Goal: Obtain resource: Download file/media

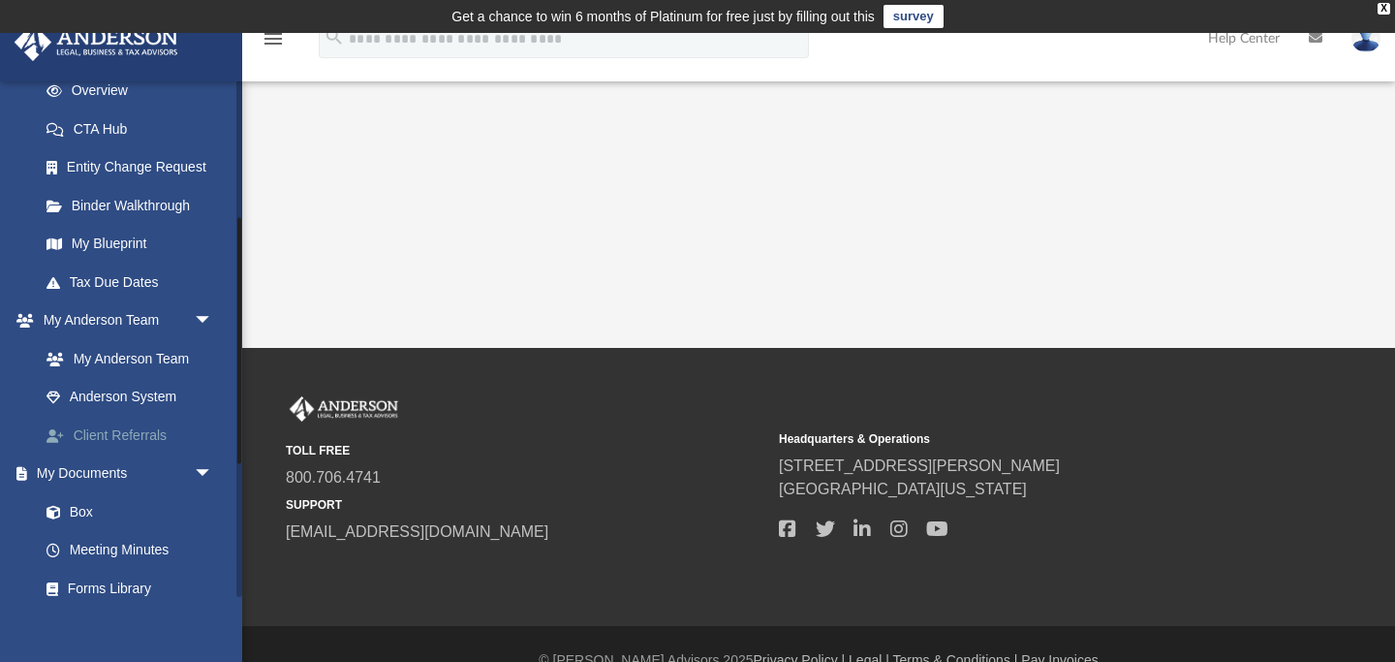
scroll to position [290, 0]
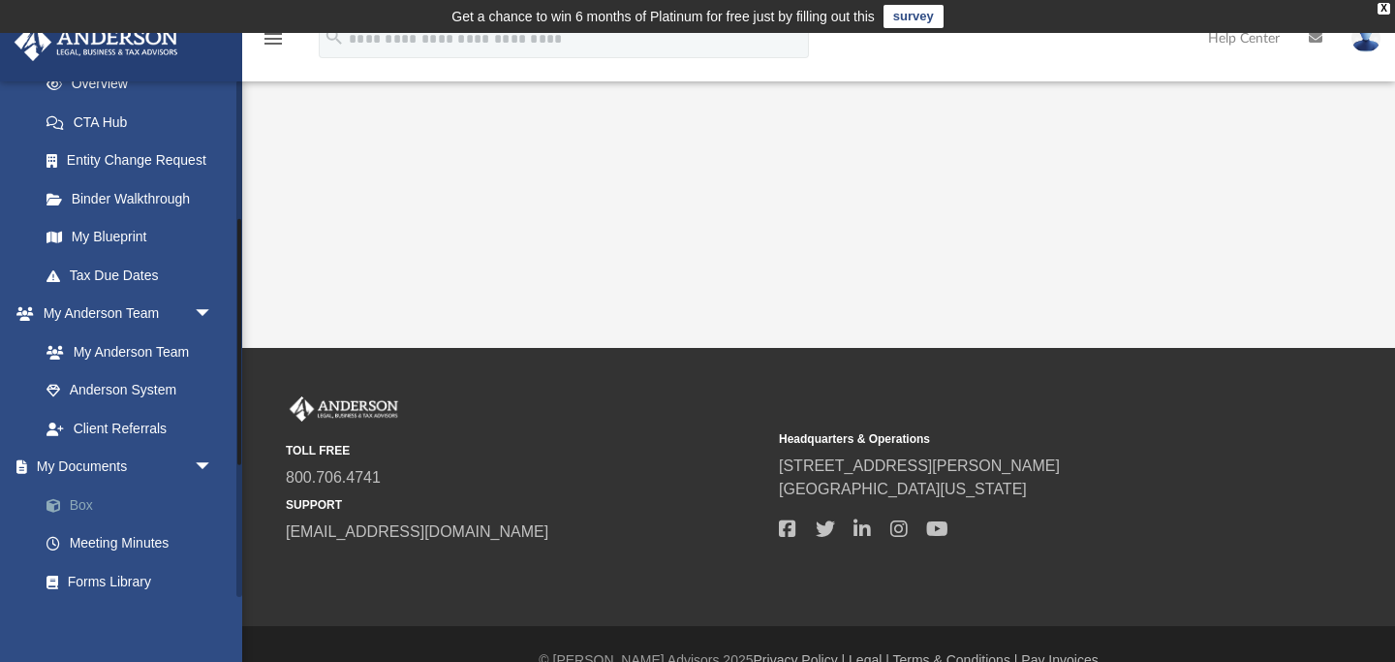
click at [87, 499] on link "Box" at bounding box center [134, 504] width 215 height 39
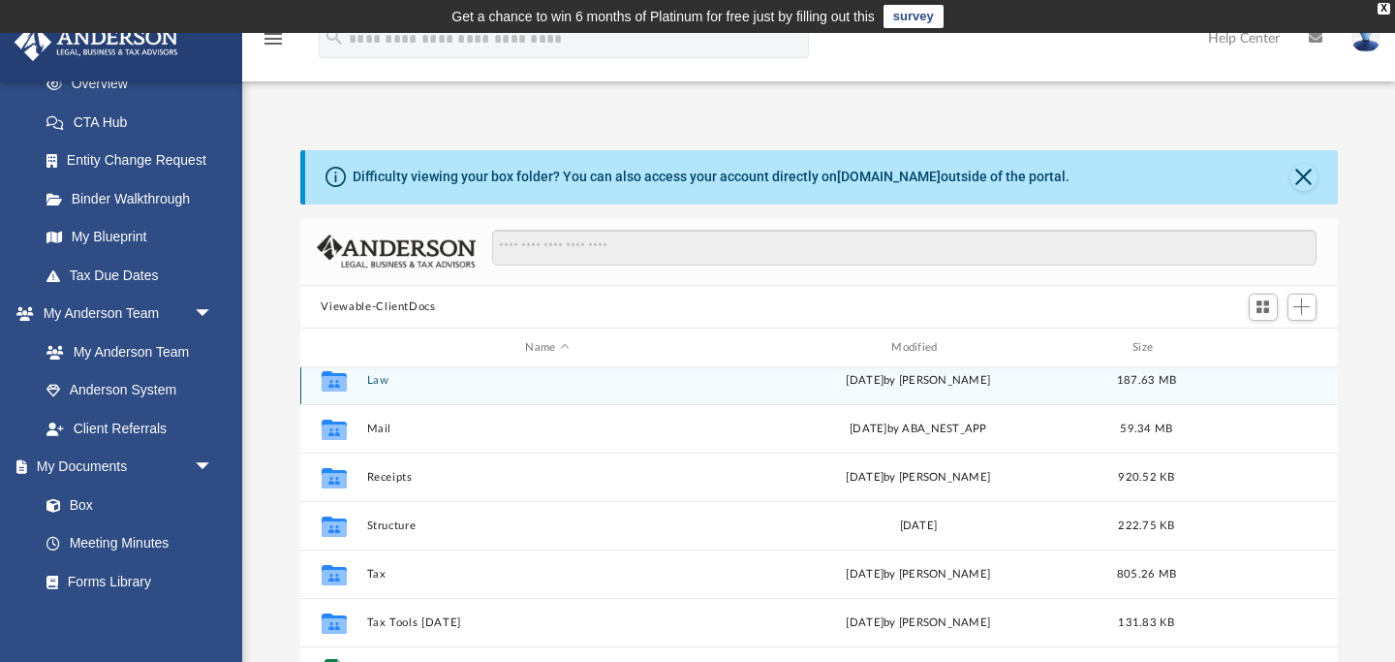
scroll to position [171, 0]
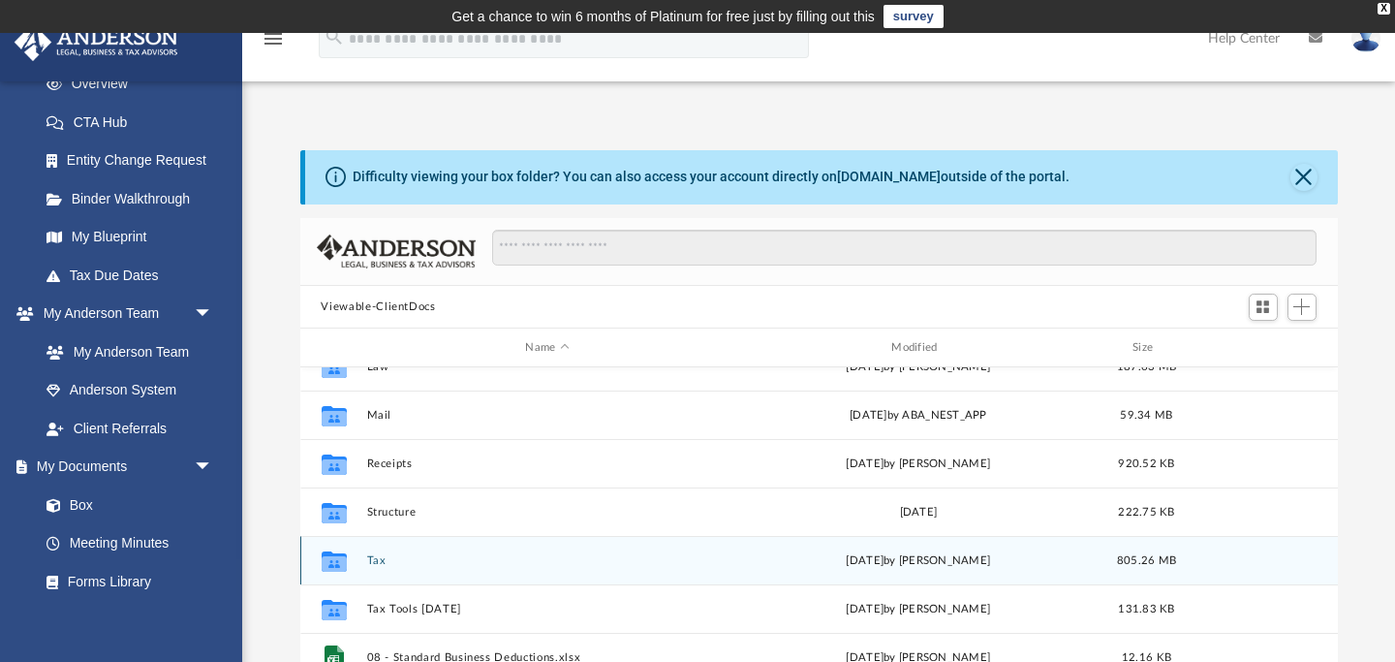
click at [377, 554] on button "Tax" at bounding box center [547, 560] width 362 height 13
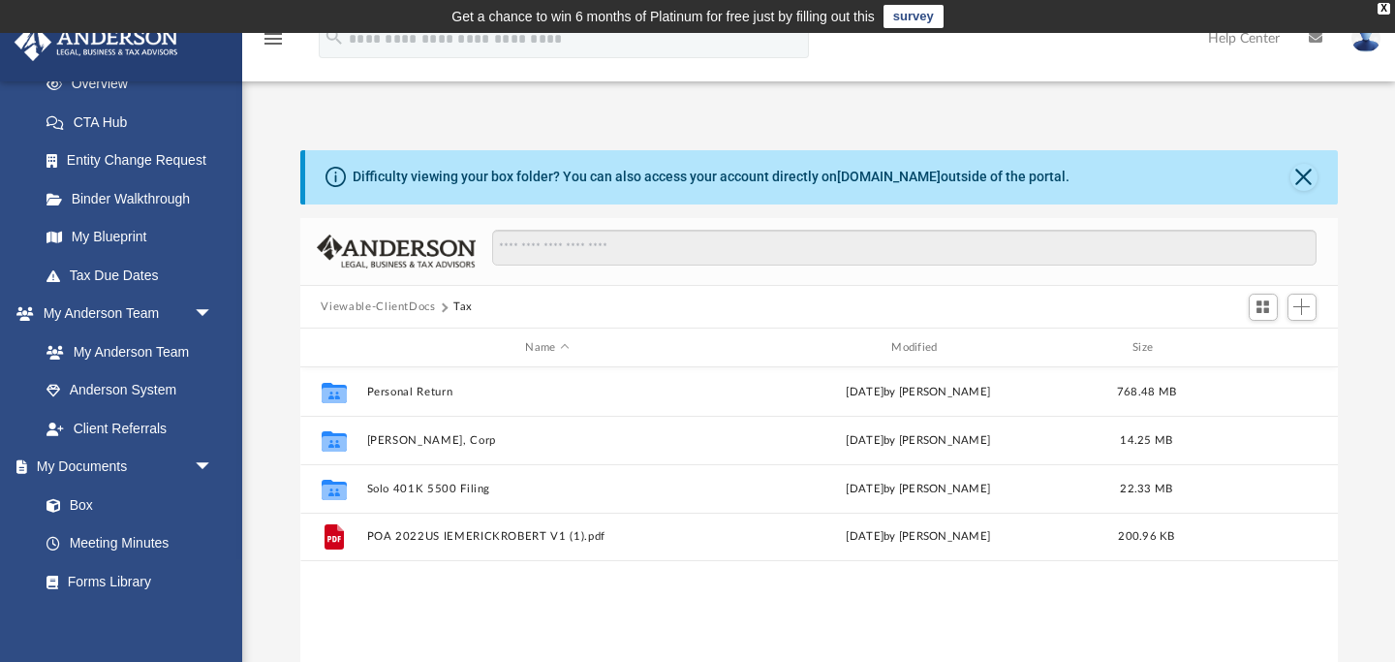
scroll to position [0, 0]
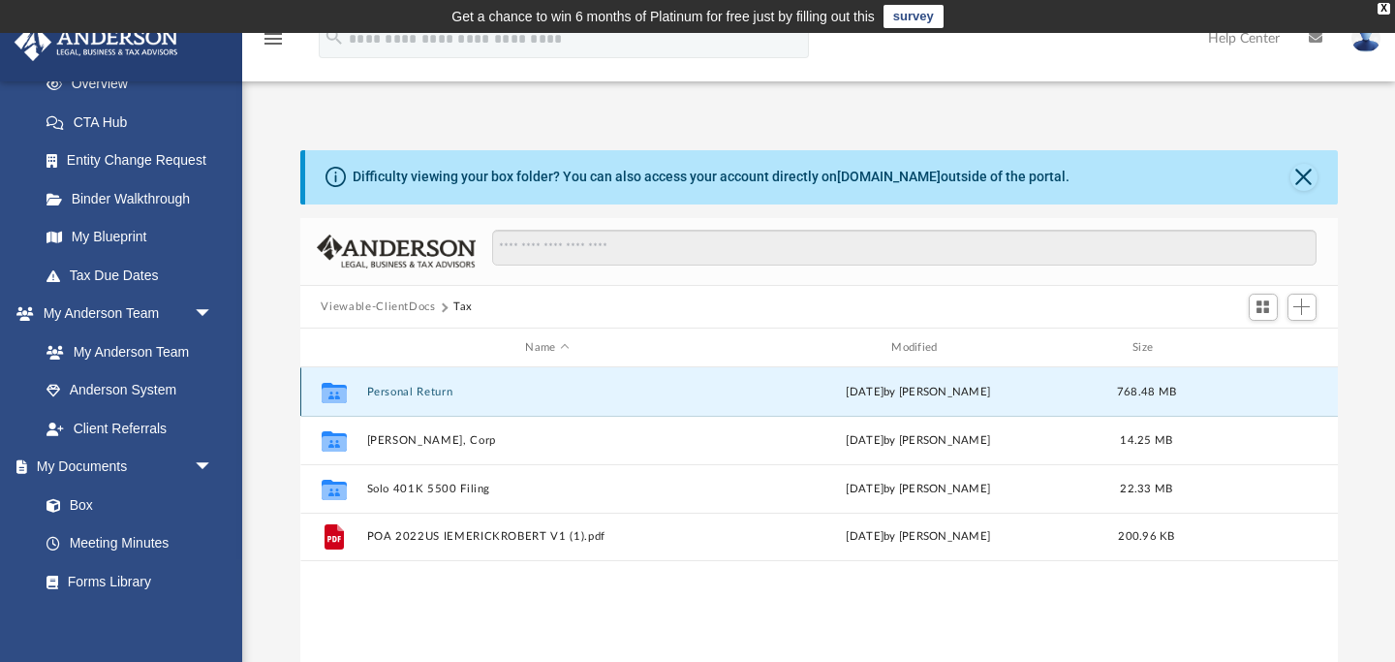
click at [424, 386] on button "Personal Return" at bounding box center [547, 392] width 362 height 13
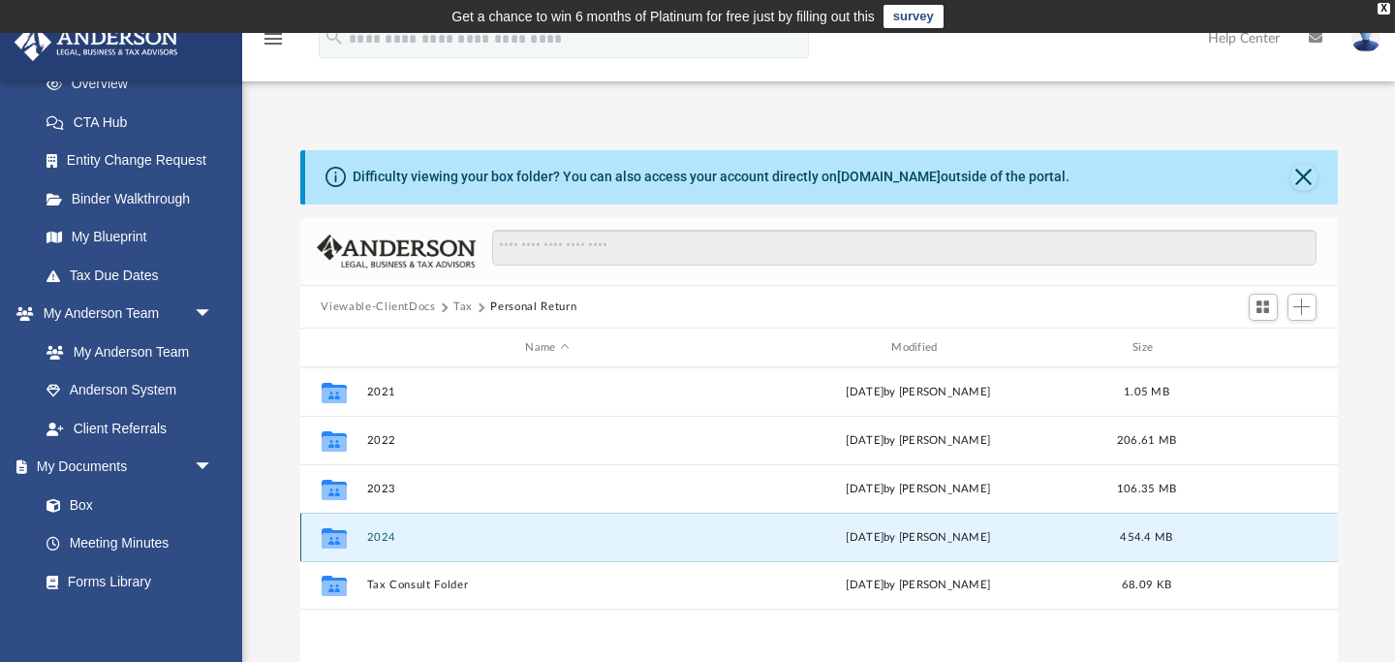
click at [382, 531] on button "2024" at bounding box center [547, 537] width 362 height 13
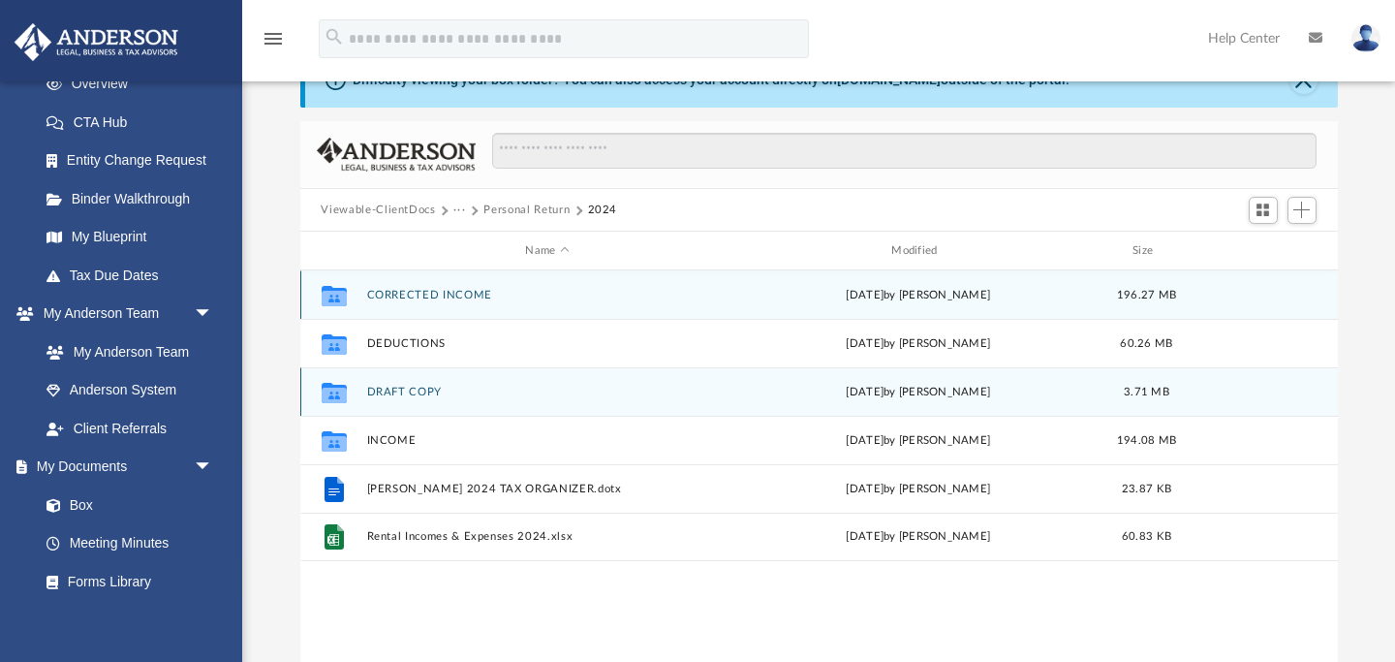
scroll to position [100, 0]
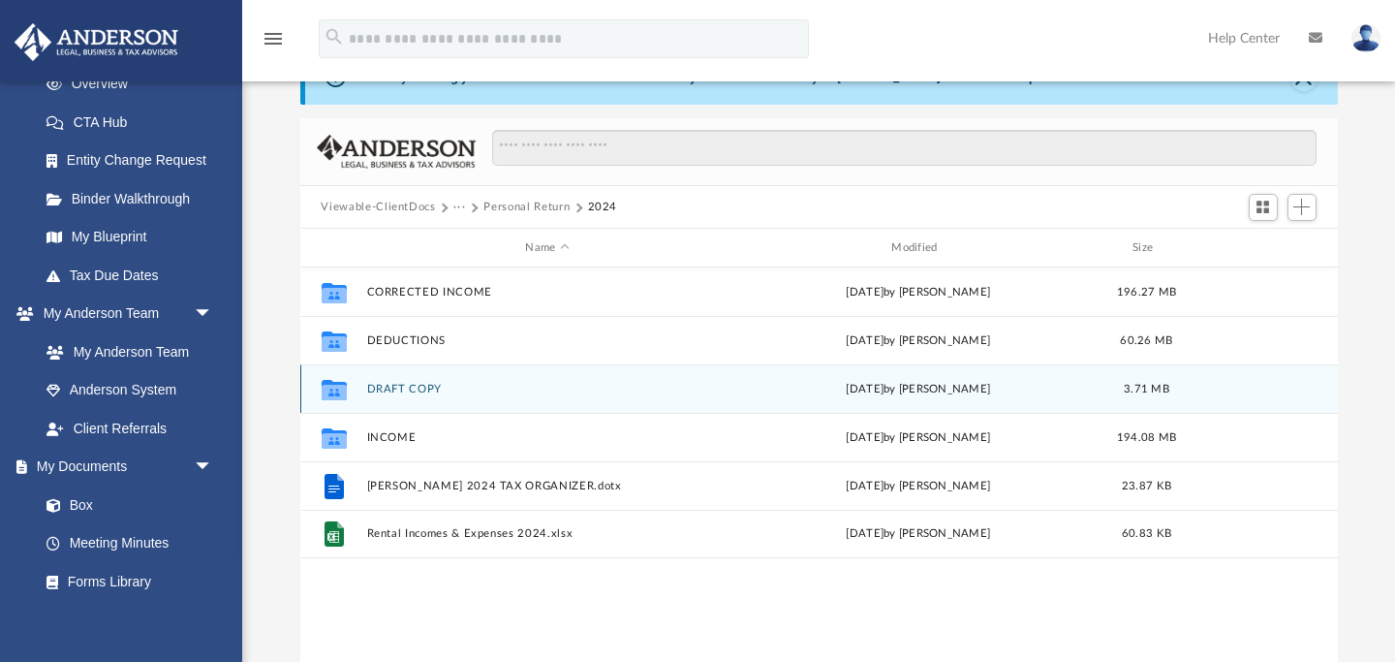
click at [410, 388] on button "DRAFT COPY" at bounding box center [547, 389] width 362 height 13
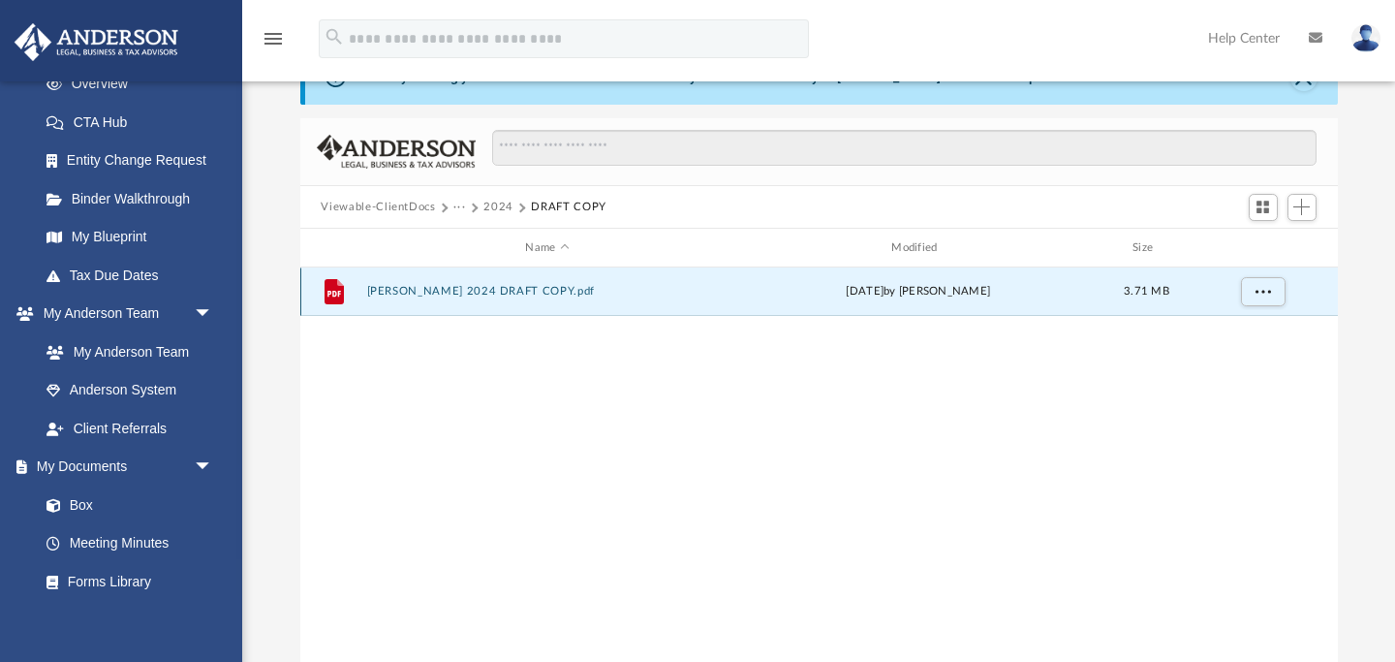
click at [537, 286] on button "[PERSON_NAME] 2024 DRAFT COPY.pdf" at bounding box center [547, 292] width 362 height 13
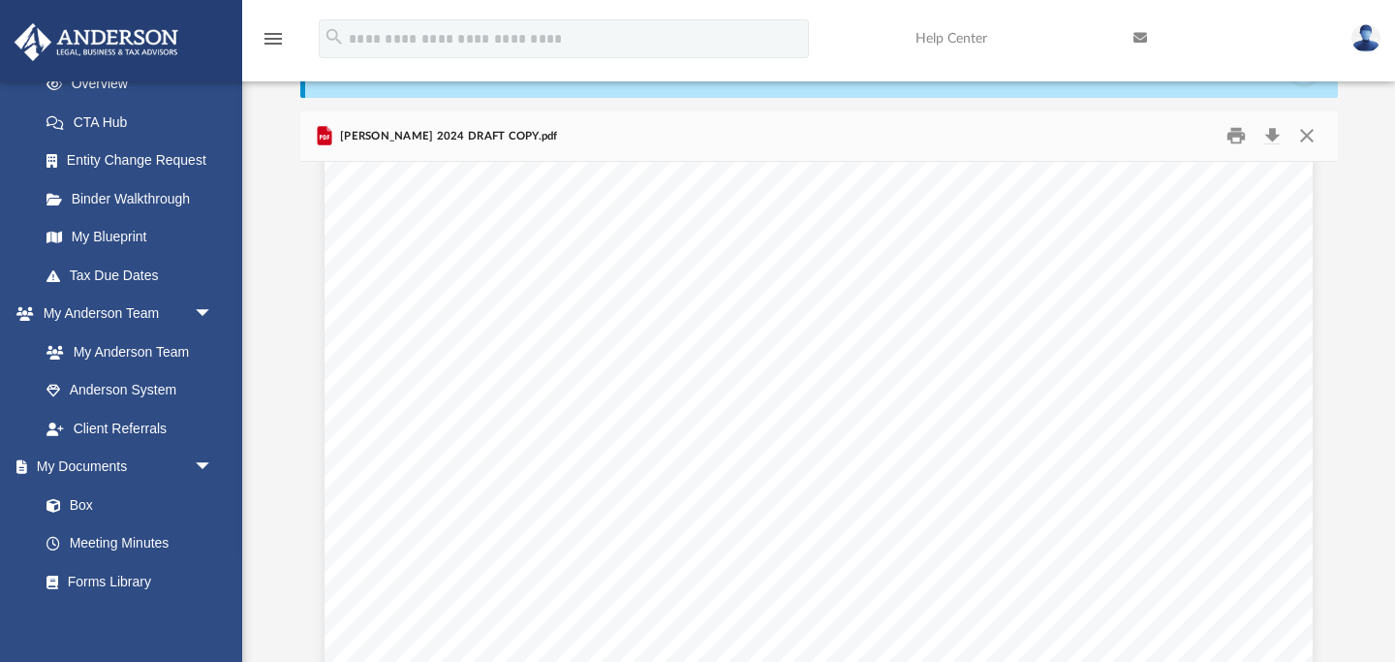
scroll to position [2671, 0]
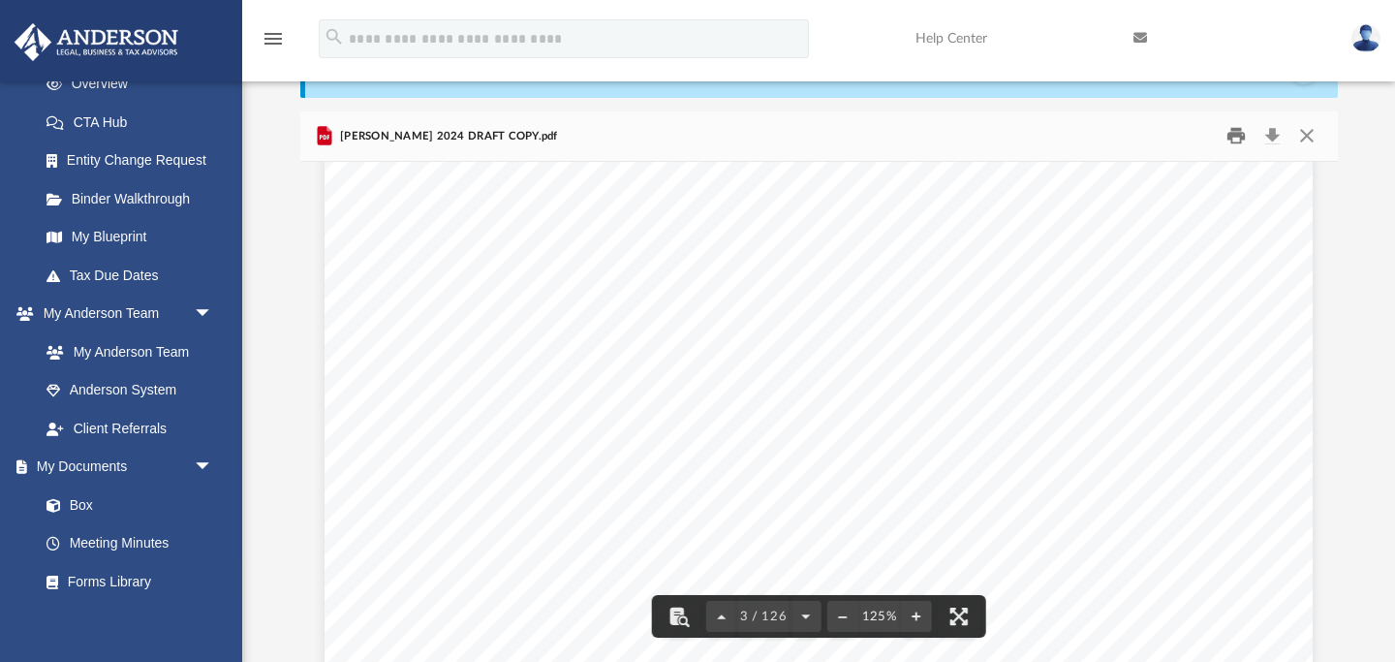
click at [1237, 140] on button "Print" at bounding box center [1236, 136] width 39 height 30
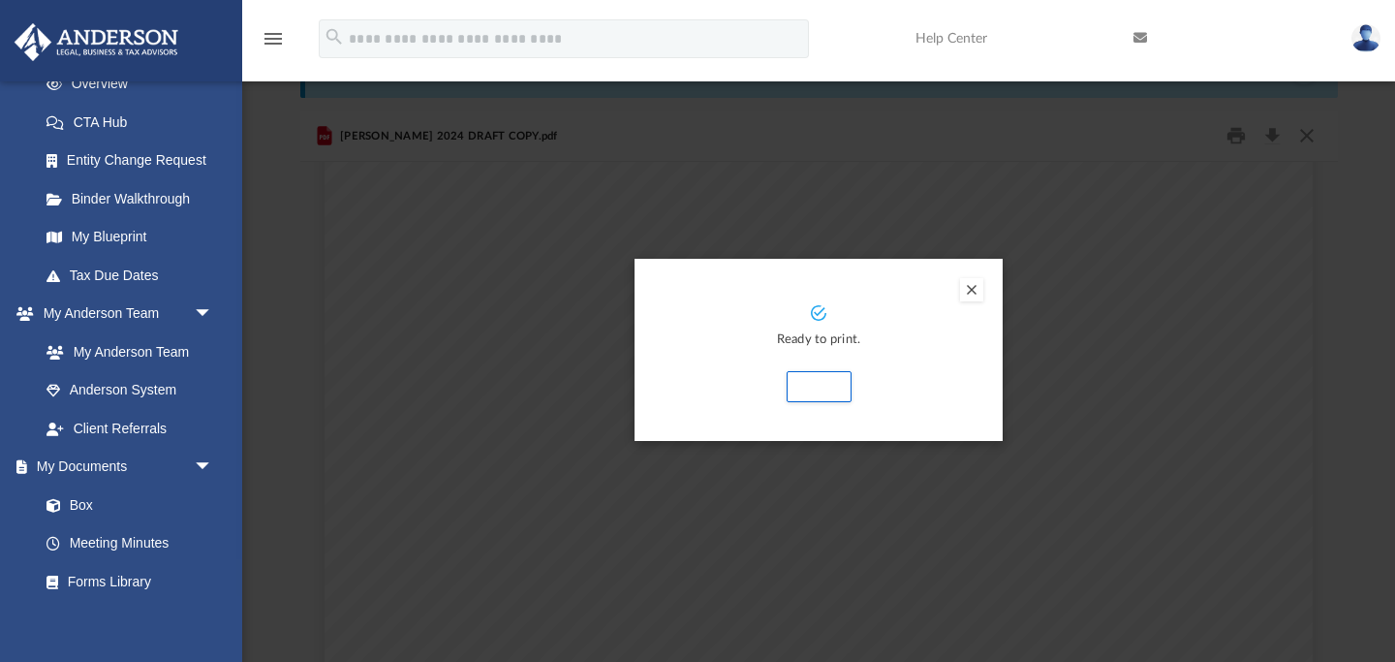
click at [829, 406] on div "Ready to print. Print" at bounding box center [819, 350] width 368 height 182
click at [1267, 287] on div "Preview" at bounding box center [697, 331] width 1395 height 662
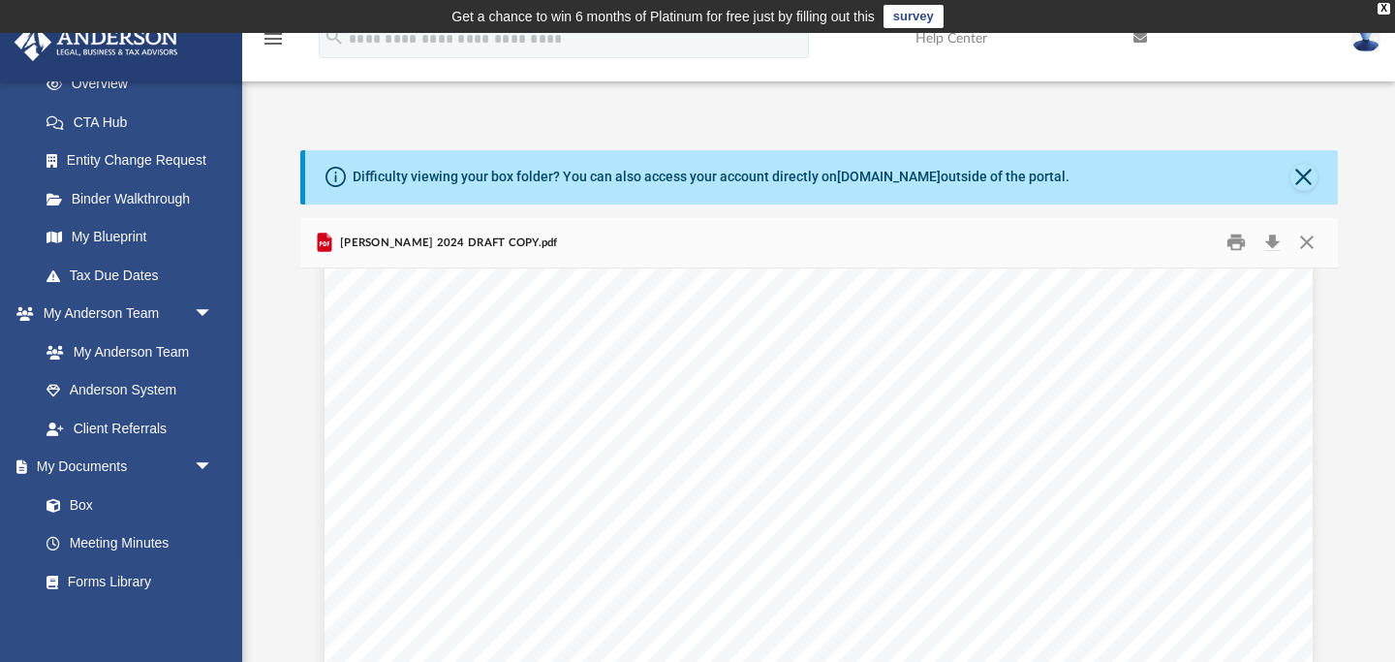
scroll to position [0, 0]
click at [1306, 237] on button "Close" at bounding box center [1307, 243] width 35 height 30
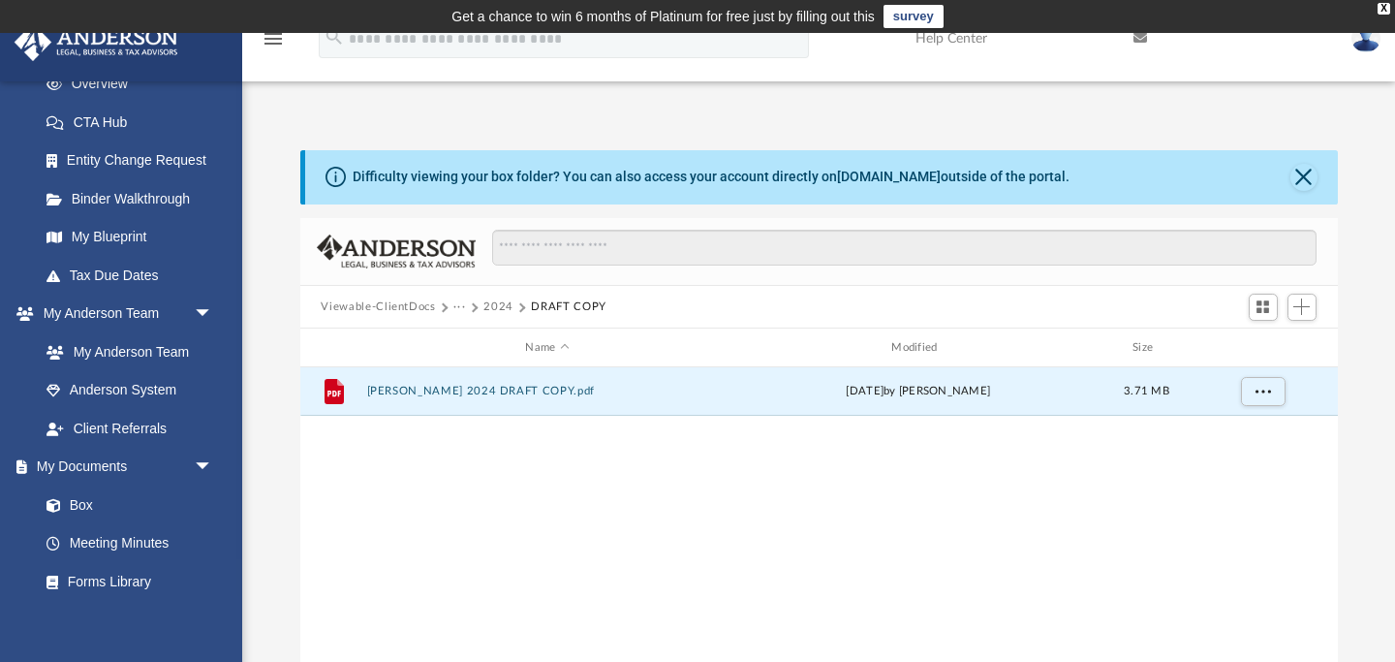
click at [503, 303] on button "2024" at bounding box center [498, 306] width 30 height 17
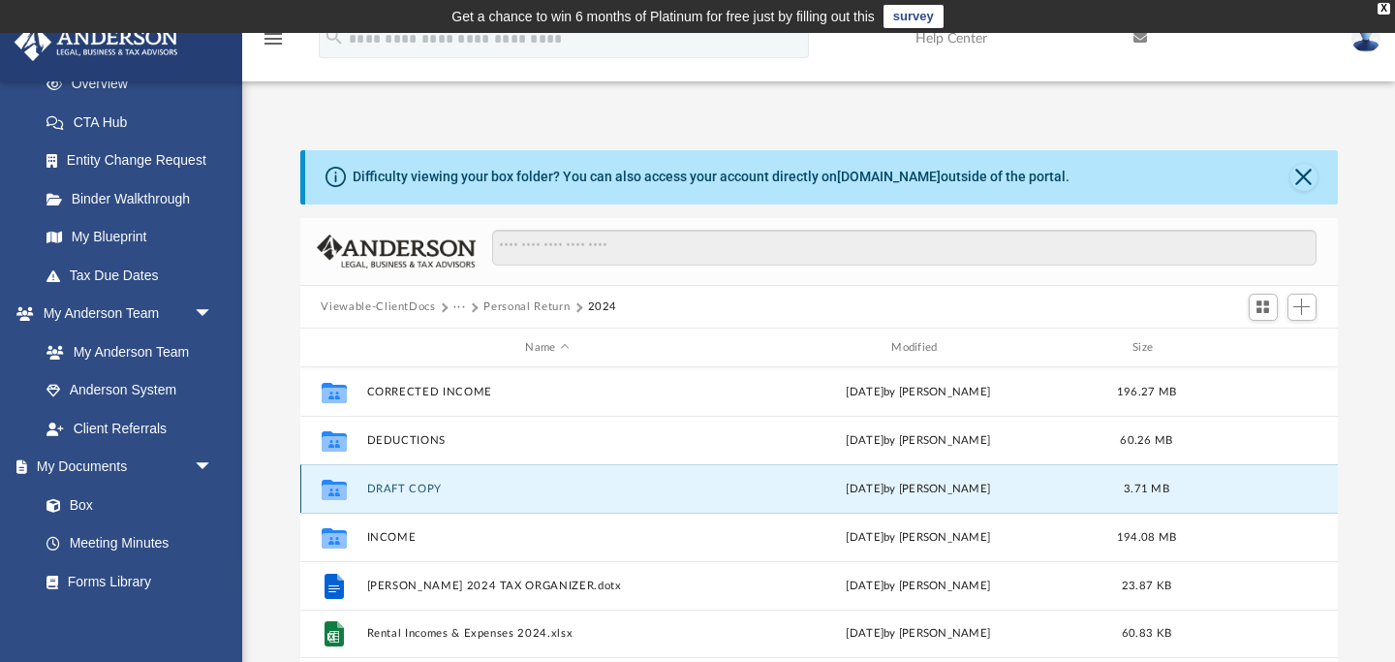
click at [425, 486] on button "DRAFT COPY" at bounding box center [547, 488] width 362 height 13
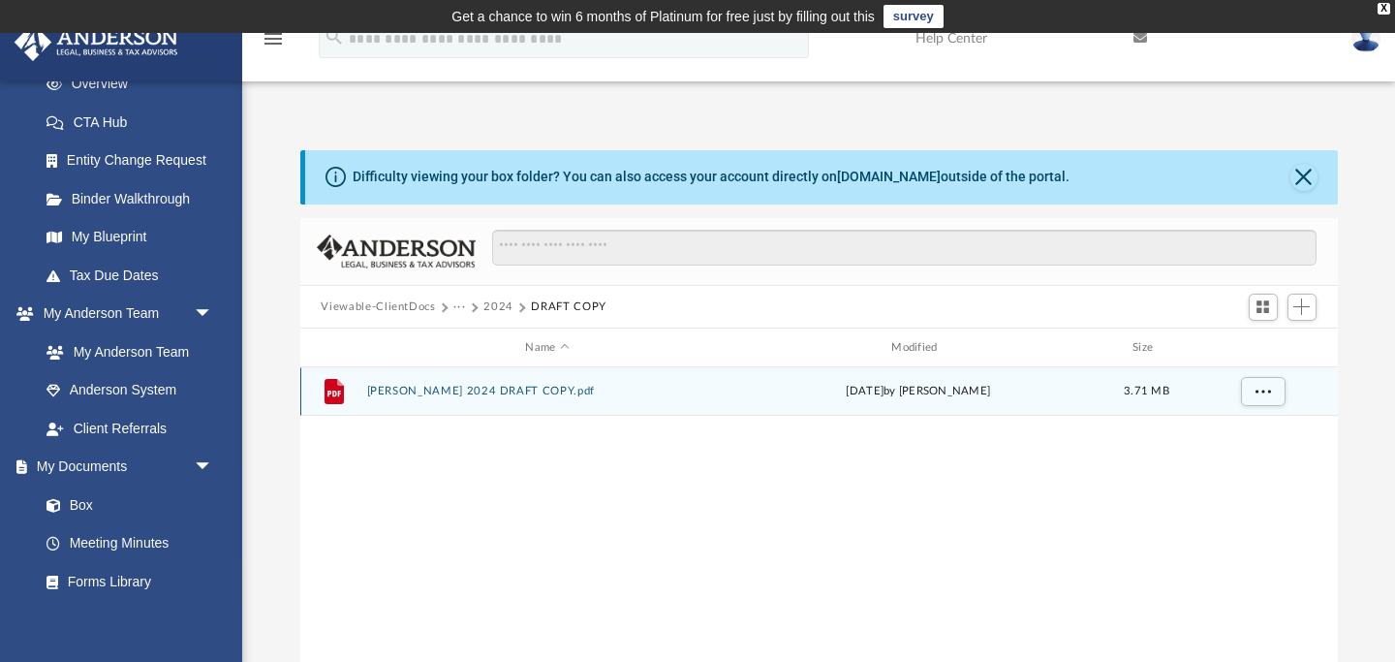
click at [542, 389] on button "[PERSON_NAME] 2024 DRAFT COPY.pdf" at bounding box center [547, 392] width 362 height 13
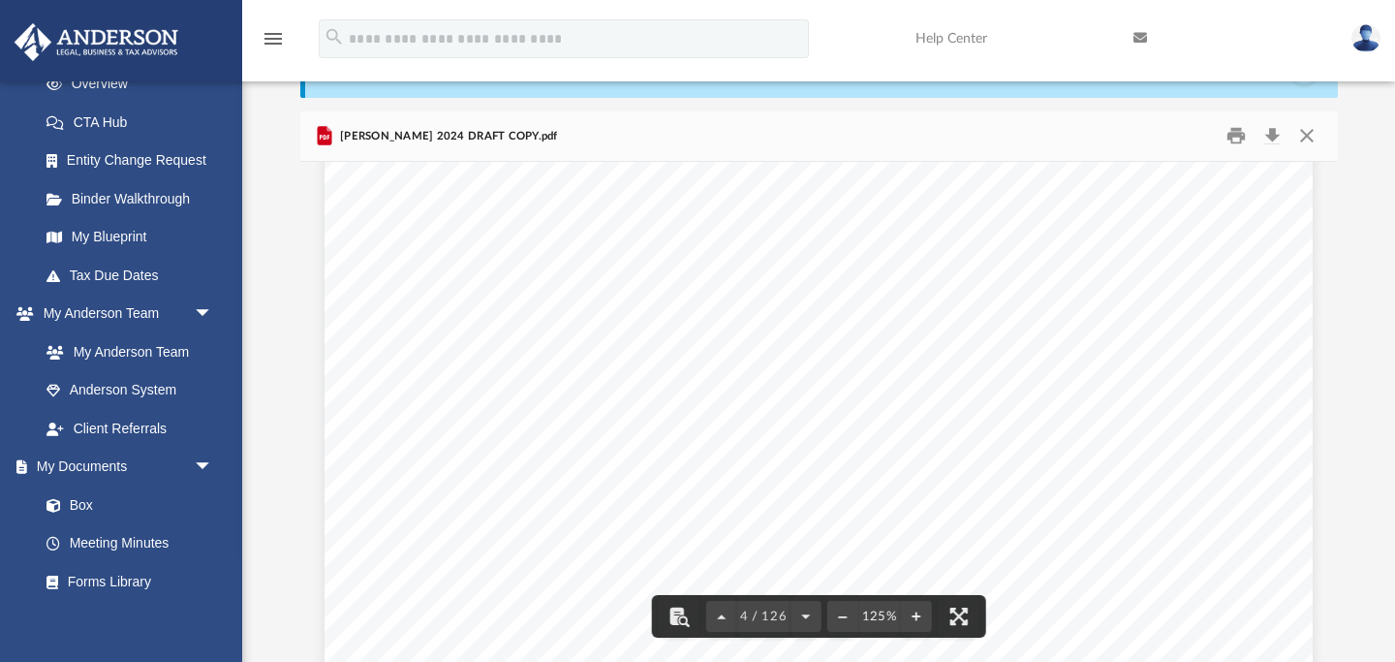
scroll to position [4310, 0]
click at [806, 614] on button "File preview" at bounding box center [805, 616] width 31 height 43
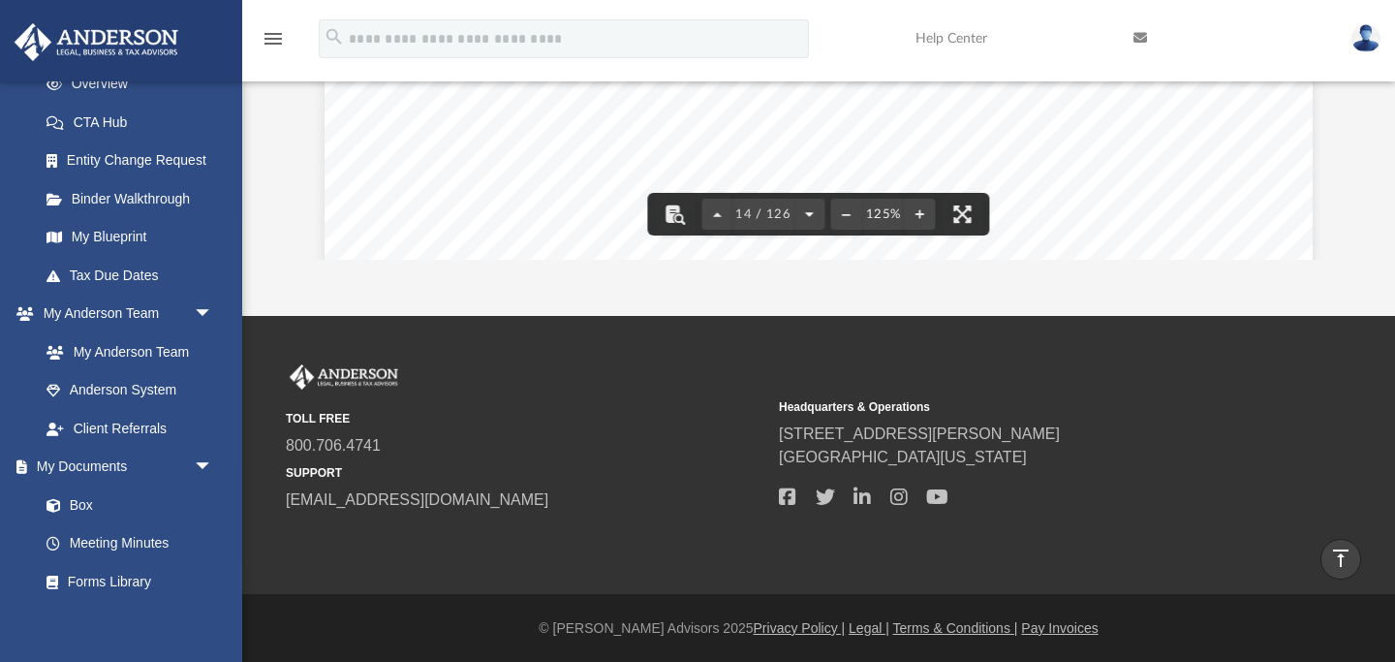
scroll to position [17628, 0]
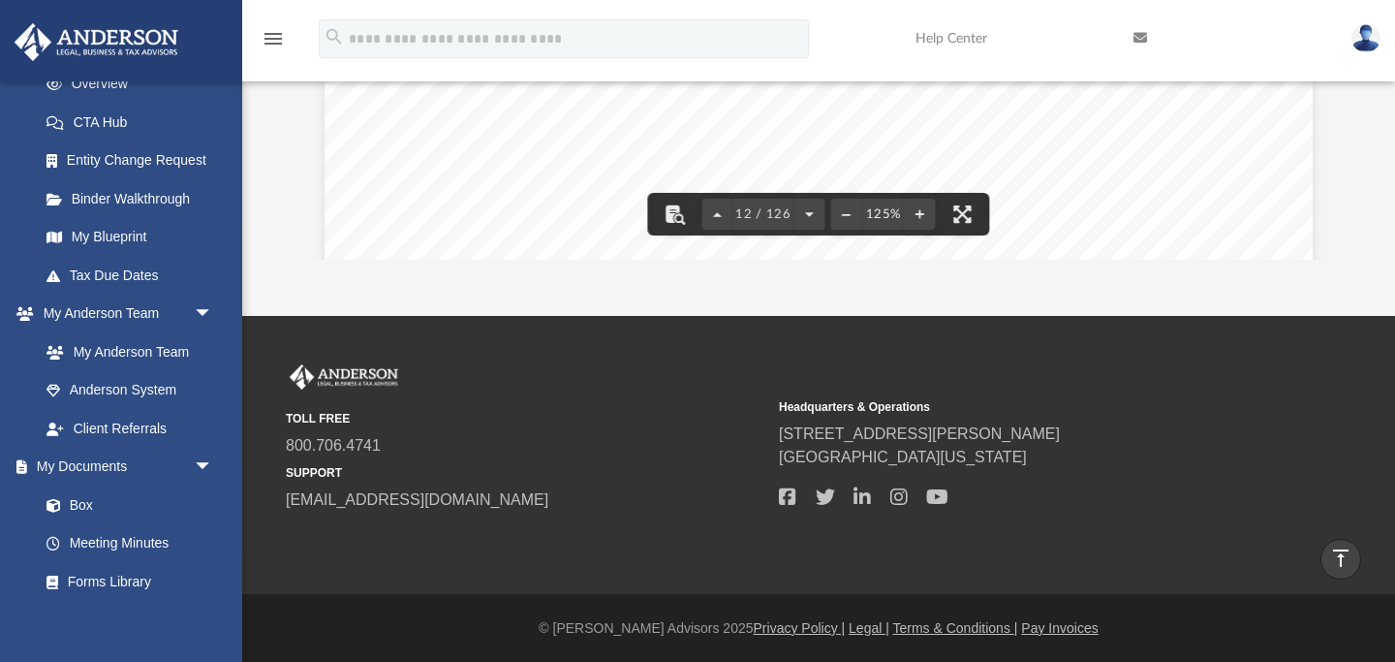
click at [713, 376] on div "TOLL FREE 800.706.4741 SUPPORT [EMAIL_ADDRESS][DOMAIN_NAME]" at bounding box center [526, 437] width 480 height 147
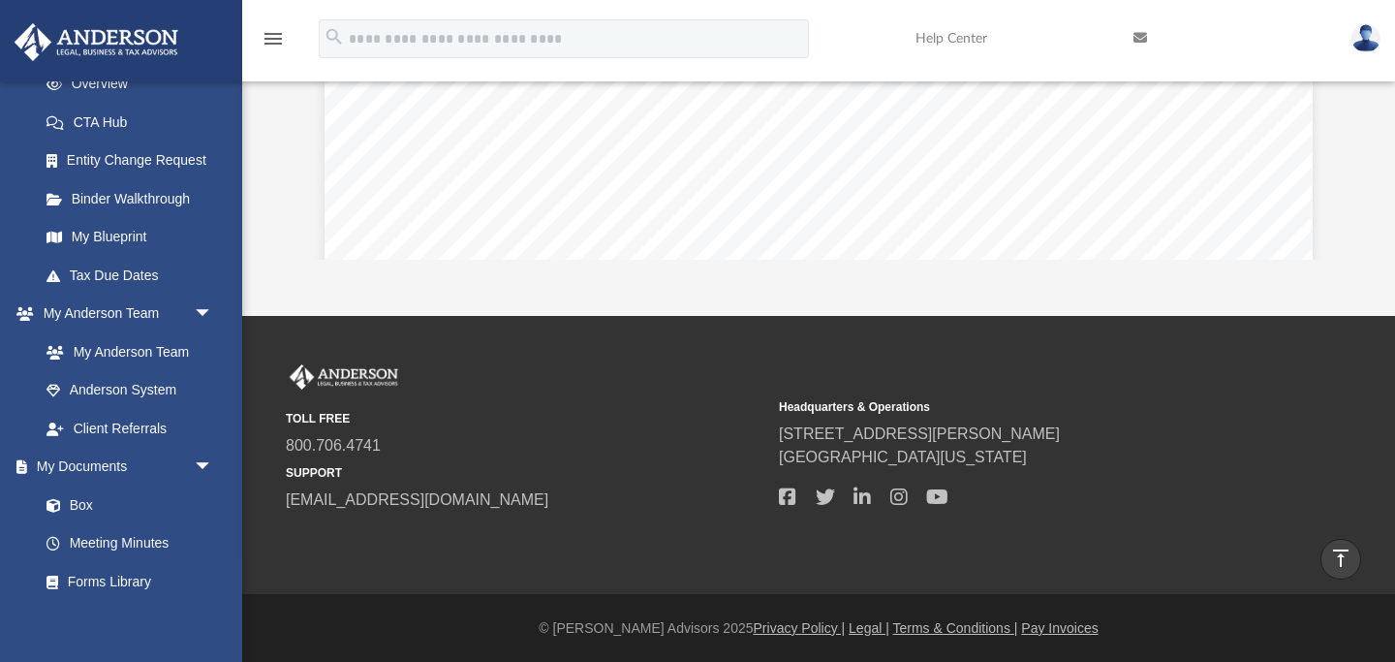
click at [1342, 555] on icon "vertical_align_top" at bounding box center [1340, 557] width 23 height 23
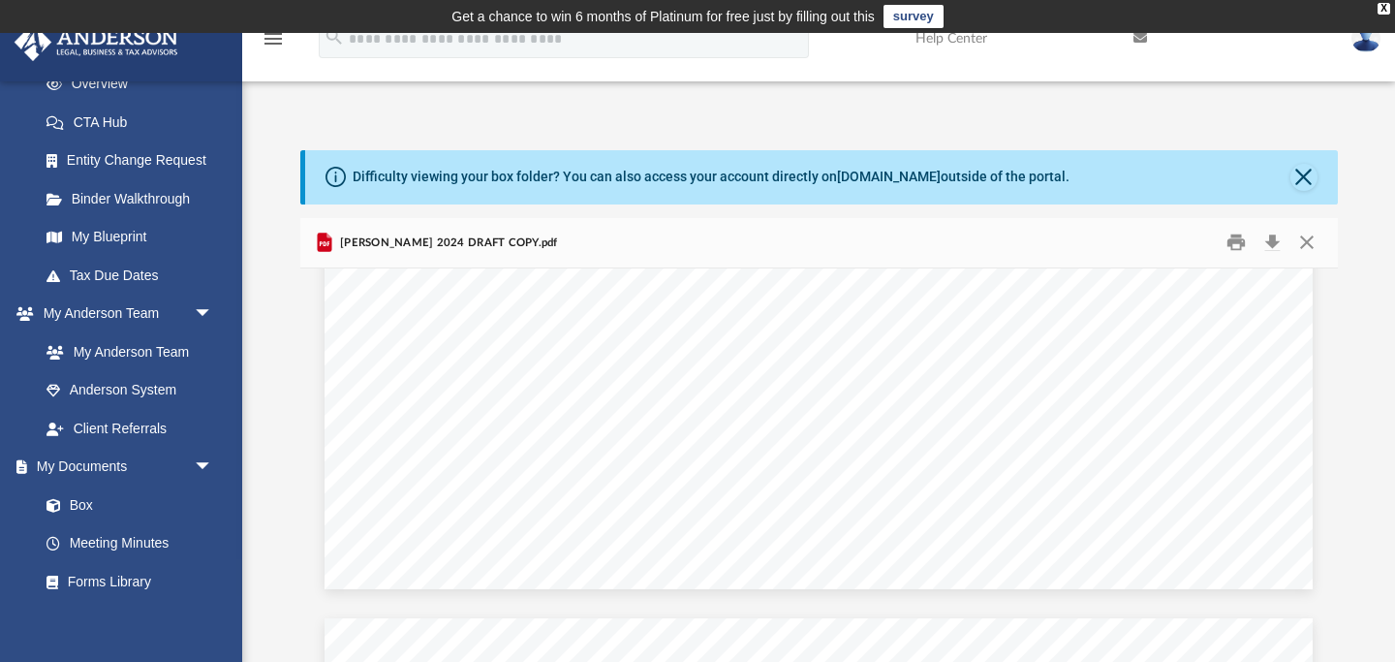
scroll to position [28429, 0]
click at [1237, 246] on button "Print" at bounding box center [1236, 243] width 39 height 30
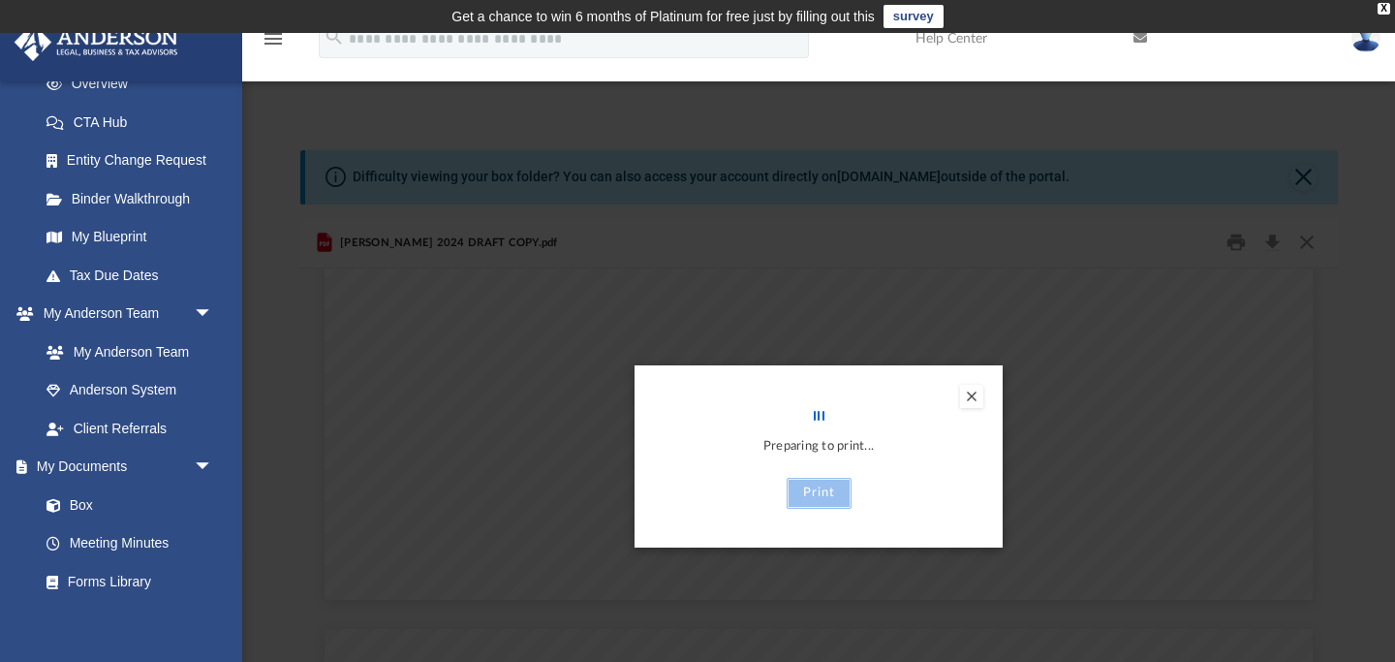
click at [833, 494] on button "Print" at bounding box center [819, 493] width 65 height 31
click at [973, 399] on button "Preview" at bounding box center [971, 396] width 23 height 23
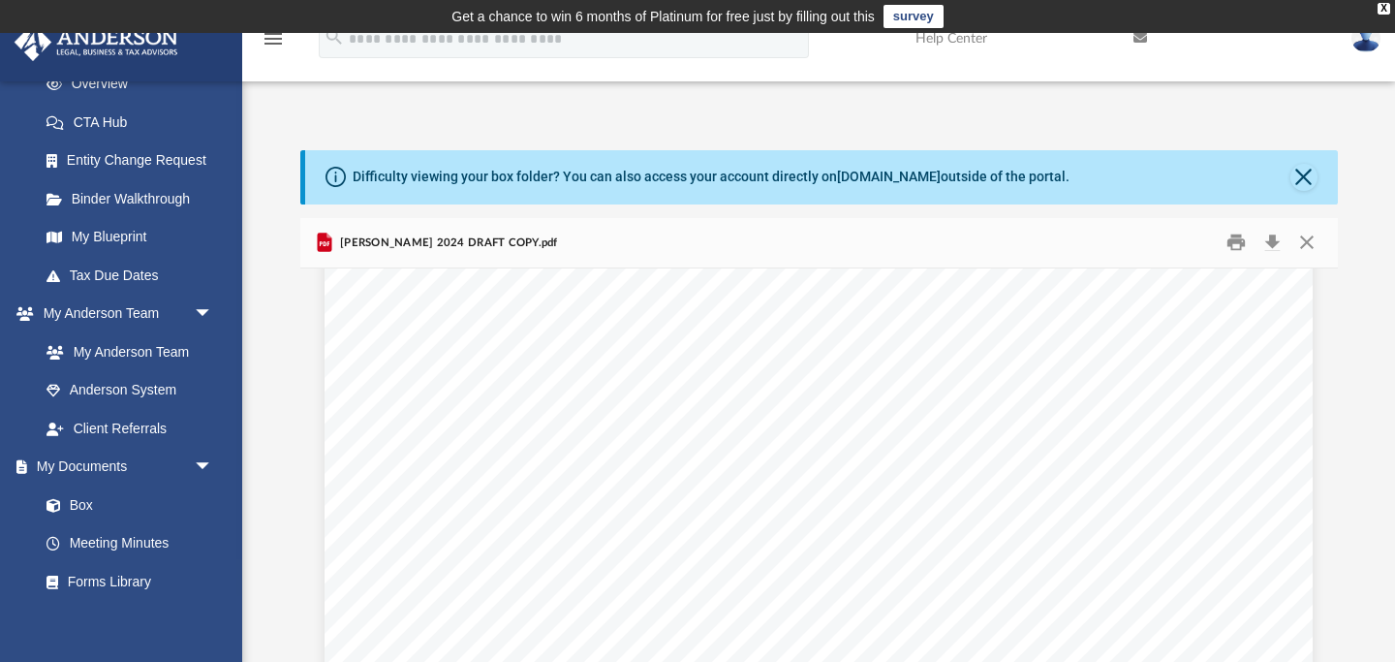
scroll to position [52887, 0]
click at [718, 624] on div "C o n v Asset No. Line No. 428111 [DATE] 2024 DEPRECIATION AND AMORTIZATION REP…" at bounding box center [819, 354] width 988 height 1279
click at [719, 624] on div "C o n v Asset No. Line No. 428111 [DATE] 2024 DEPRECIATION AND AMORTIZATION REP…" at bounding box center [819, 354] width 988 height 1279
click at [762, 611] on div "C o n v Asset No. Line No. 428111 [DATE] 2024 DEPRECIATION AND AMORTIZATION REP…" at bounding box center [819, 354] width 988 height 1279
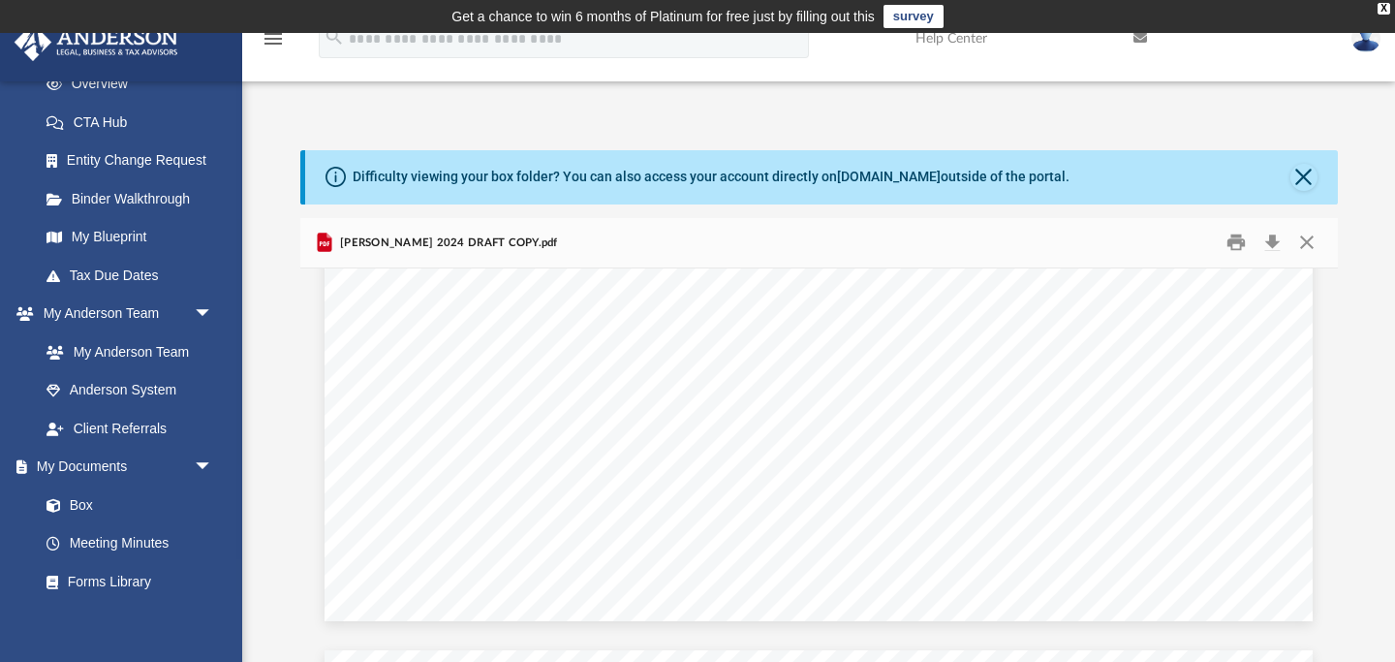
scroll to position [79415, 0]
click at [1237, 250] on button "Print" at bounding box center [1236, 243] width 39 height 30
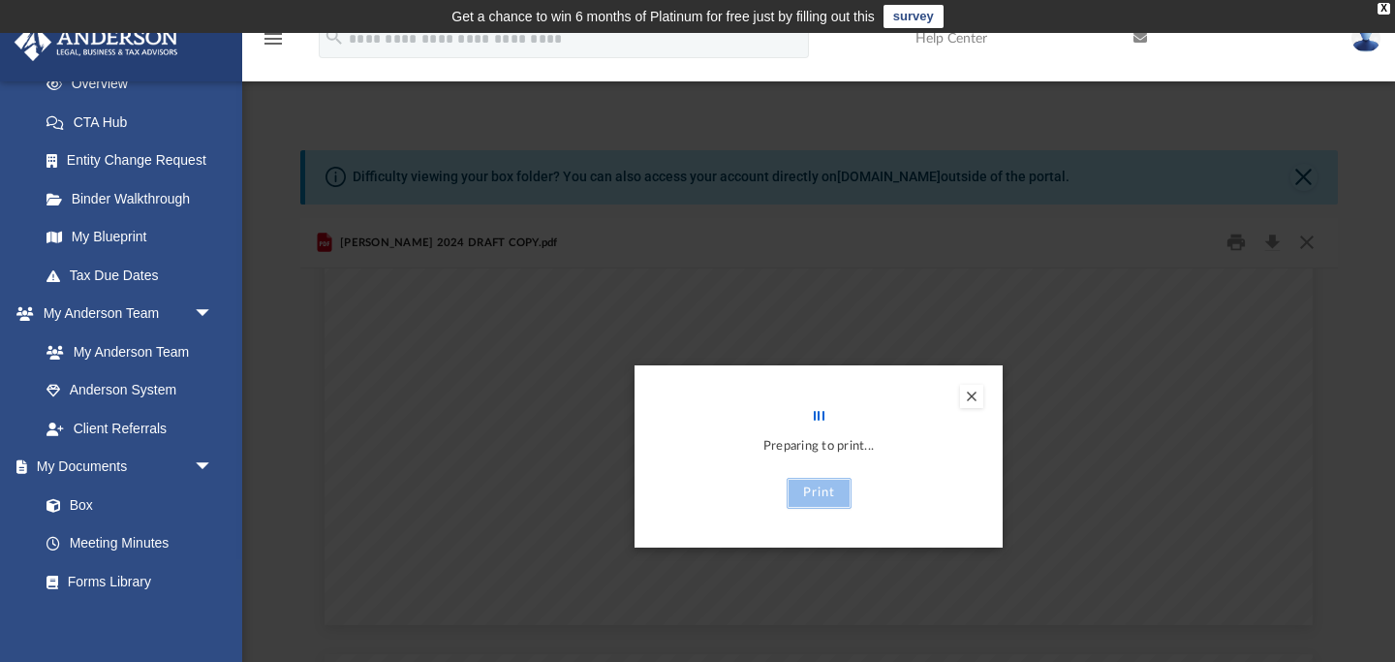
click at [821, 492] on button "Print" at bounding box center [819, 493] width 65 height 31
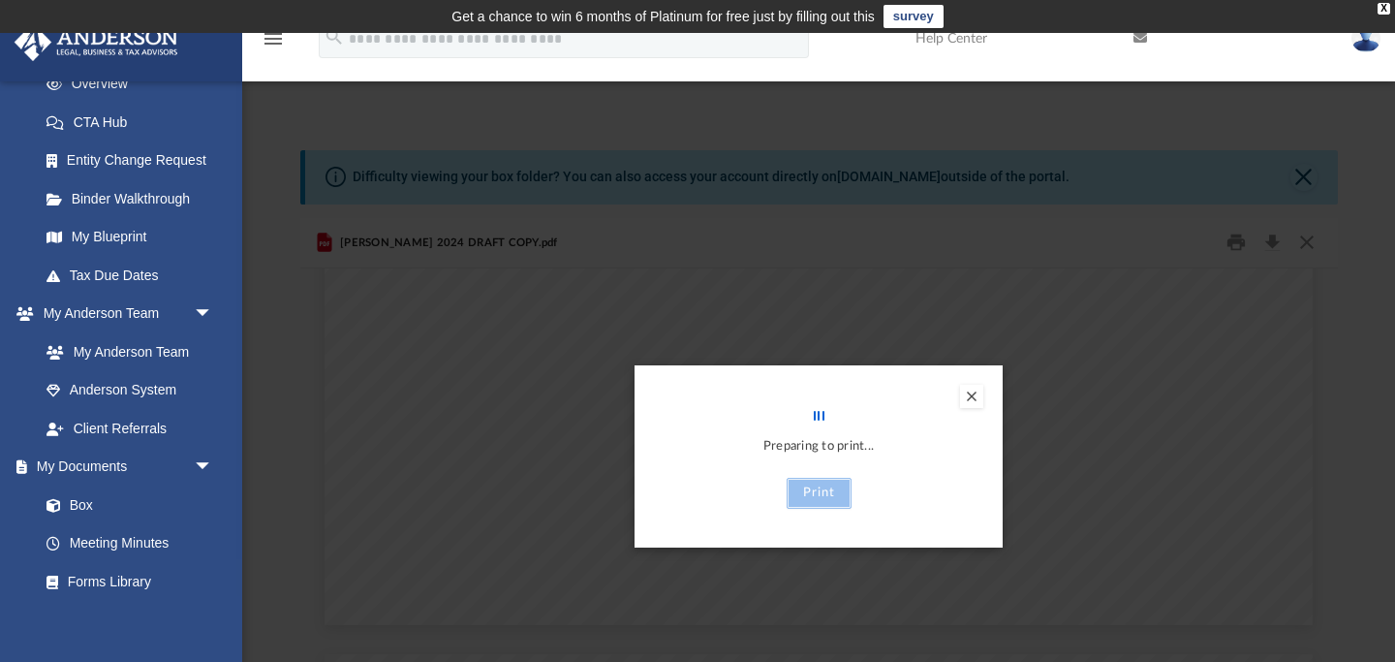
click at [821, 492] on button "Print" at bounding box center [819, 493] width 65 height 31
click at [978, 396] on button "Preview" at bounding box center [971, 396] width 23 height 23
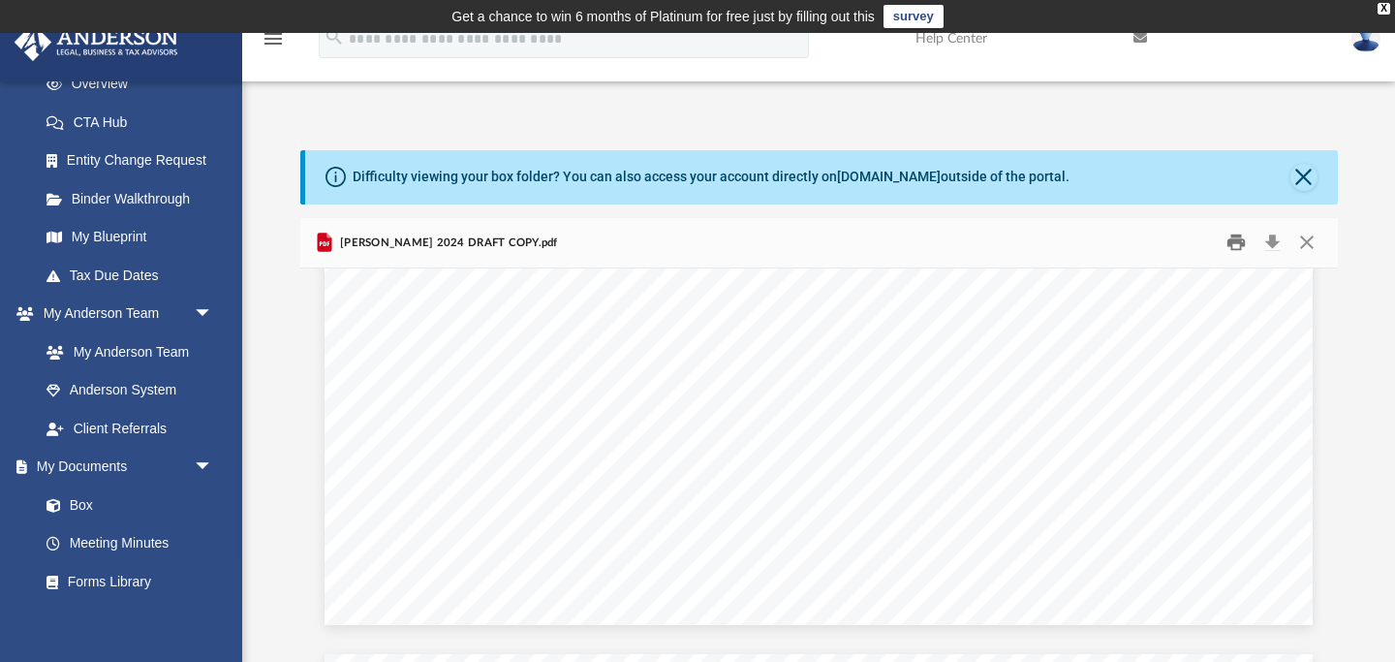
click at [1238, 244] on button "Print" at bounding box center [1236, 243] width 39 height 30
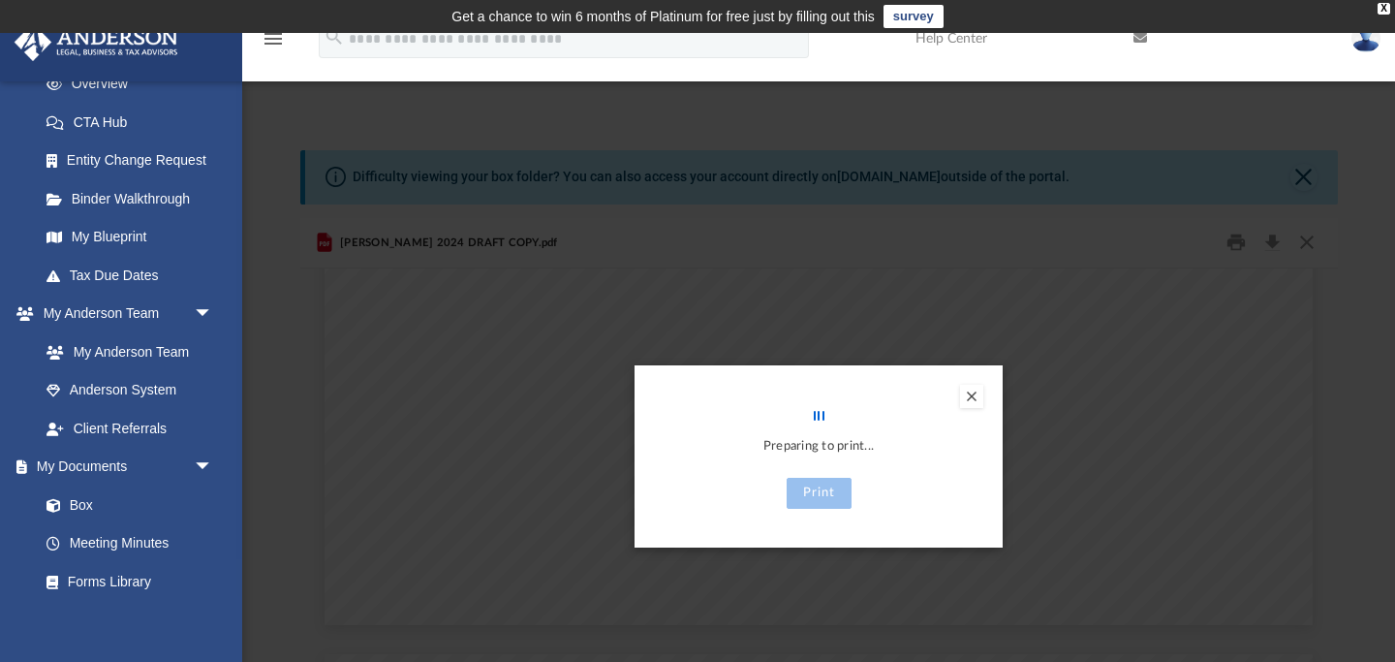
click at [1111, 427] on div "Preview" at bounding box center [697, 331] width 1395 height 662
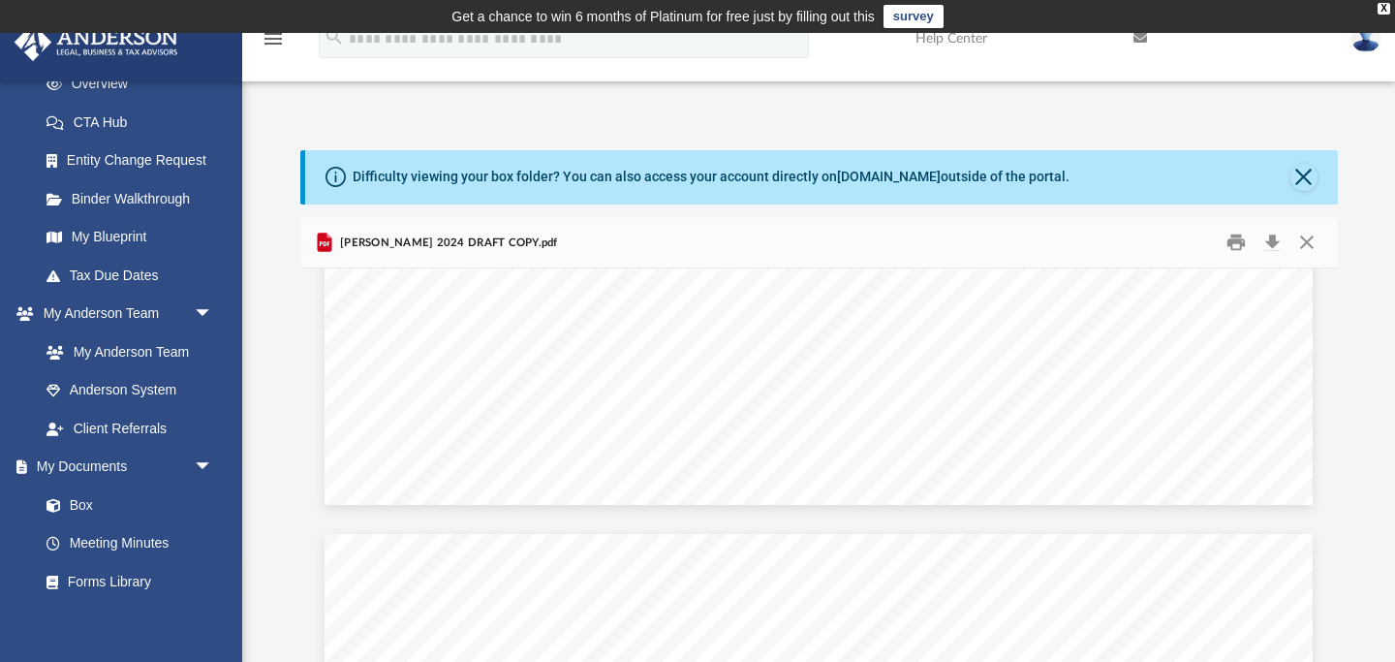
scroll to position [78224, 0]
click at [1239, 240] on button "Print" at bounding box center [1236, 243] width 39 height 30
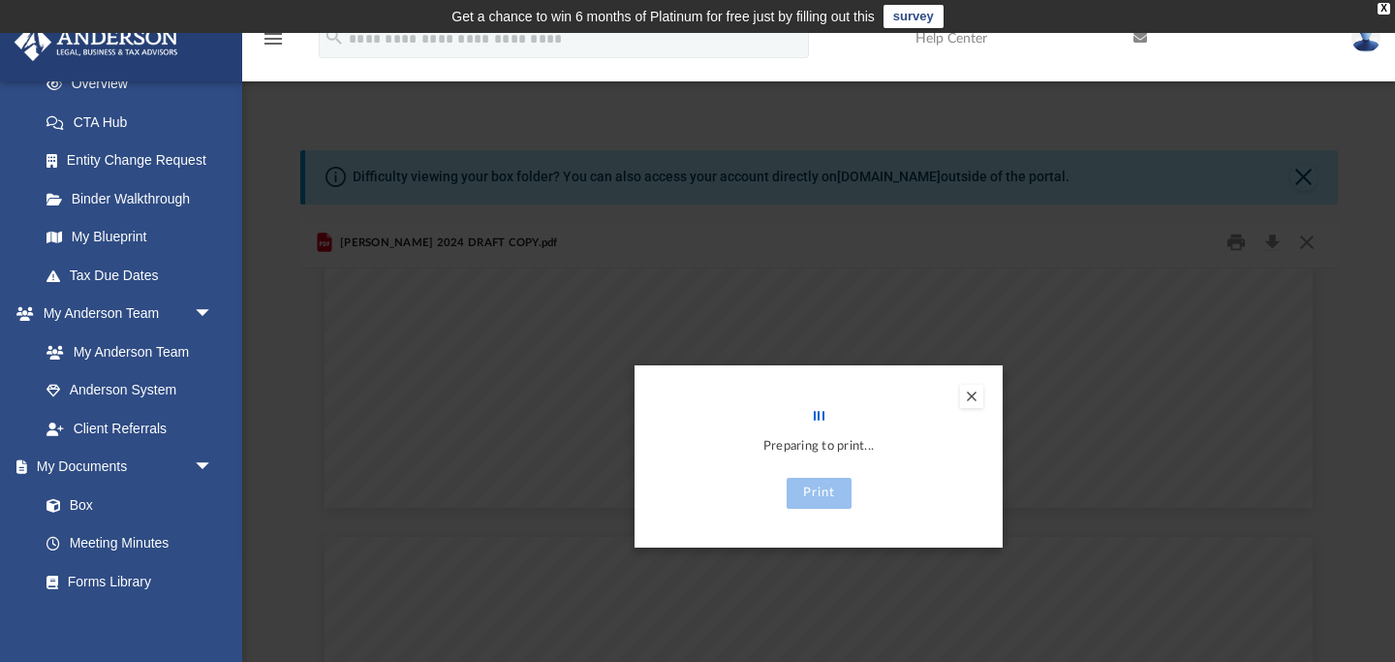
click at [976, 393] on button "Preview" at bounding box center [971, 396] width 23 height 23
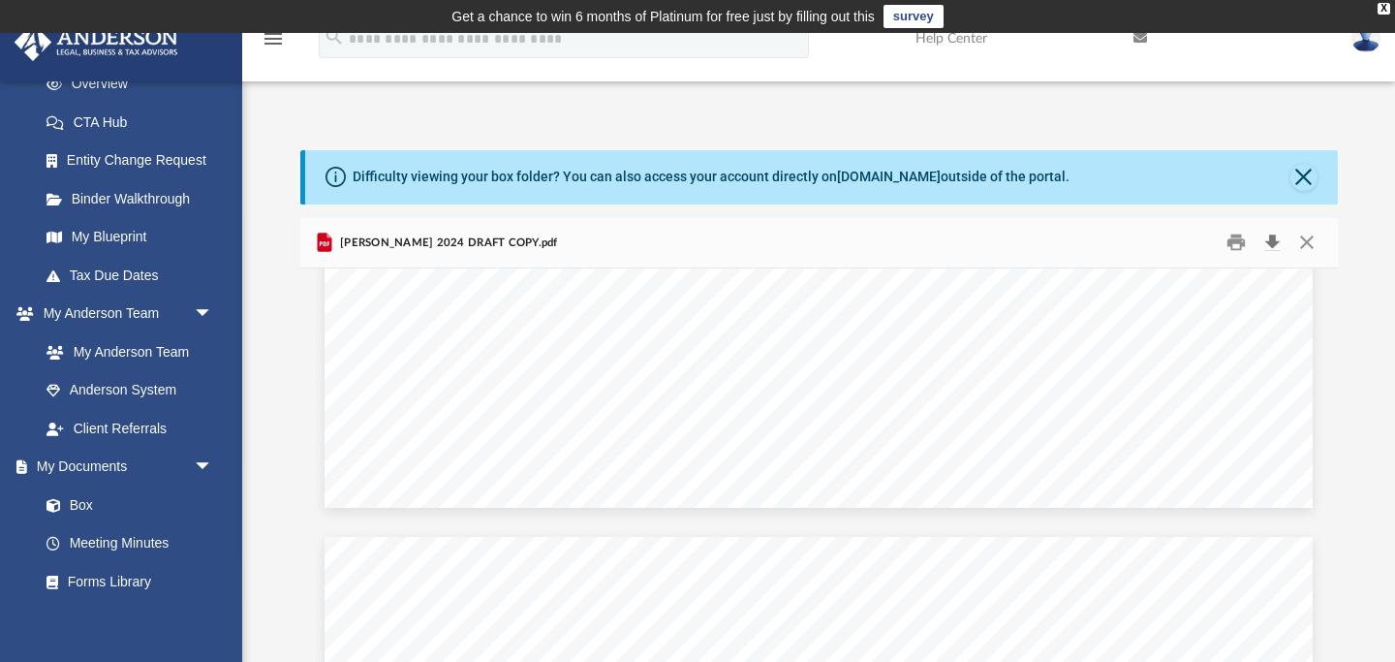
click at [1276, 238] on button "Download" at bounding box center [1273, 243] width 35 height 30
